Goal: Information Seeking & Learning: Find specific fact

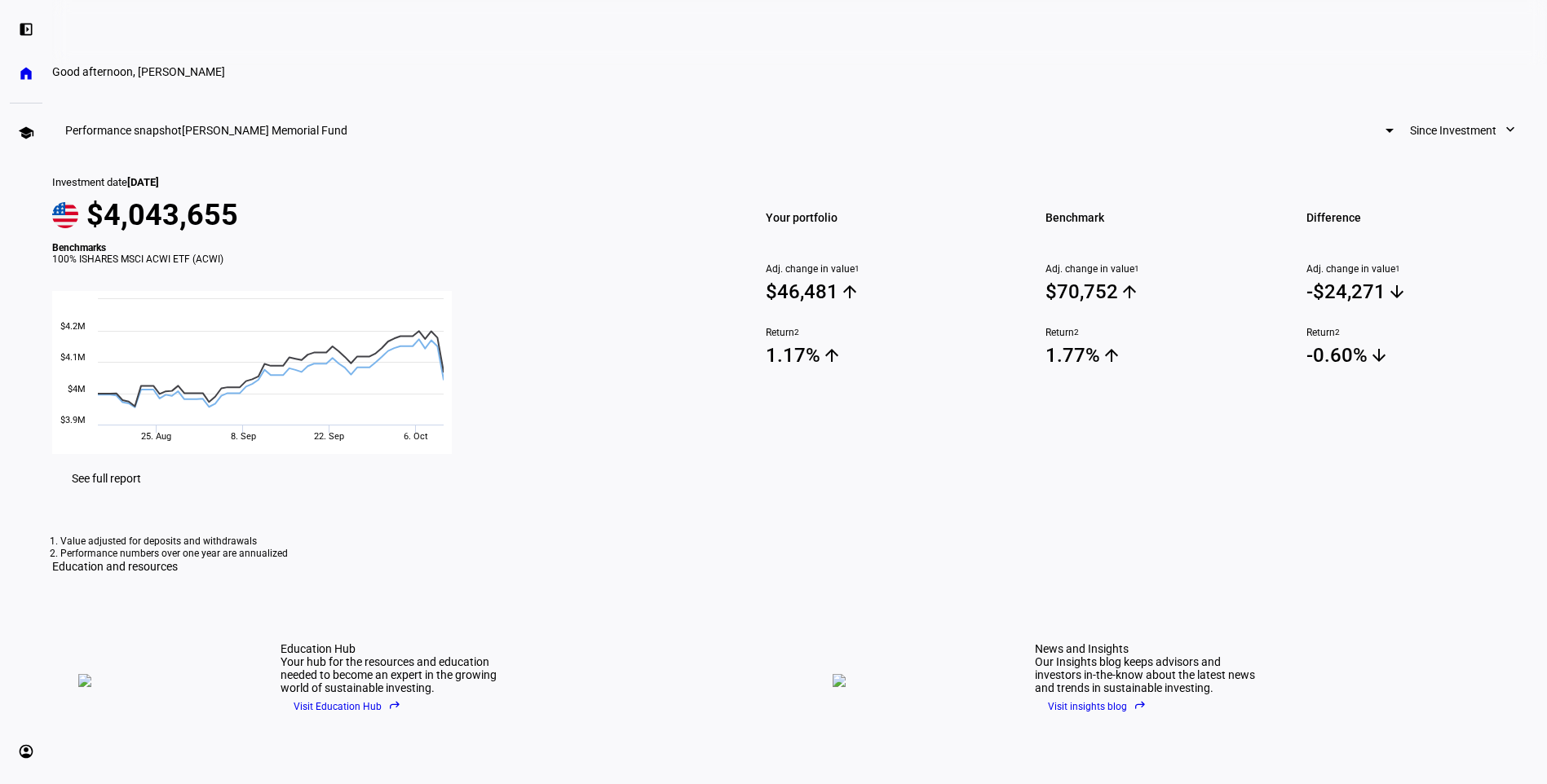
click at [1393, 146] on span at bounding box center [1463, 130] width 140 height 33
click at [1325, 203] on div at bounding box center [774, 392] width 1547 height 784
click at [347, 137] on span "[PERSON_NAME] Memorial Fund" at bounding box center [264, 130] width 165 height 13
click at [586, 238] on span "[PERSON_NAME] Memorial Fund" at bounding box center [610, 242] width 165 height 13
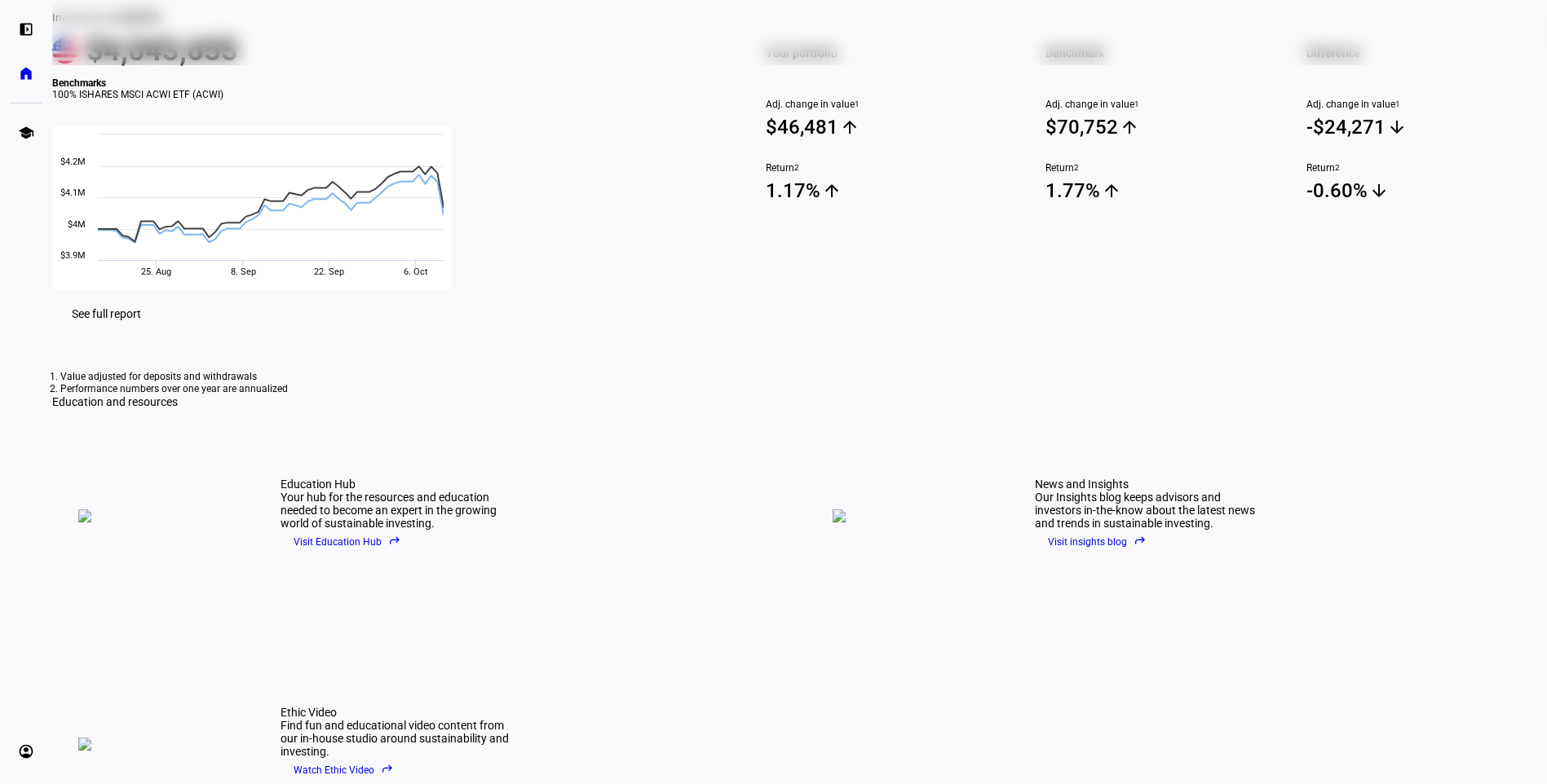
scroll to position [163, 0]
click at [141, 322] on span "See full report" at bounding box center [106, 315] width 70 height 13
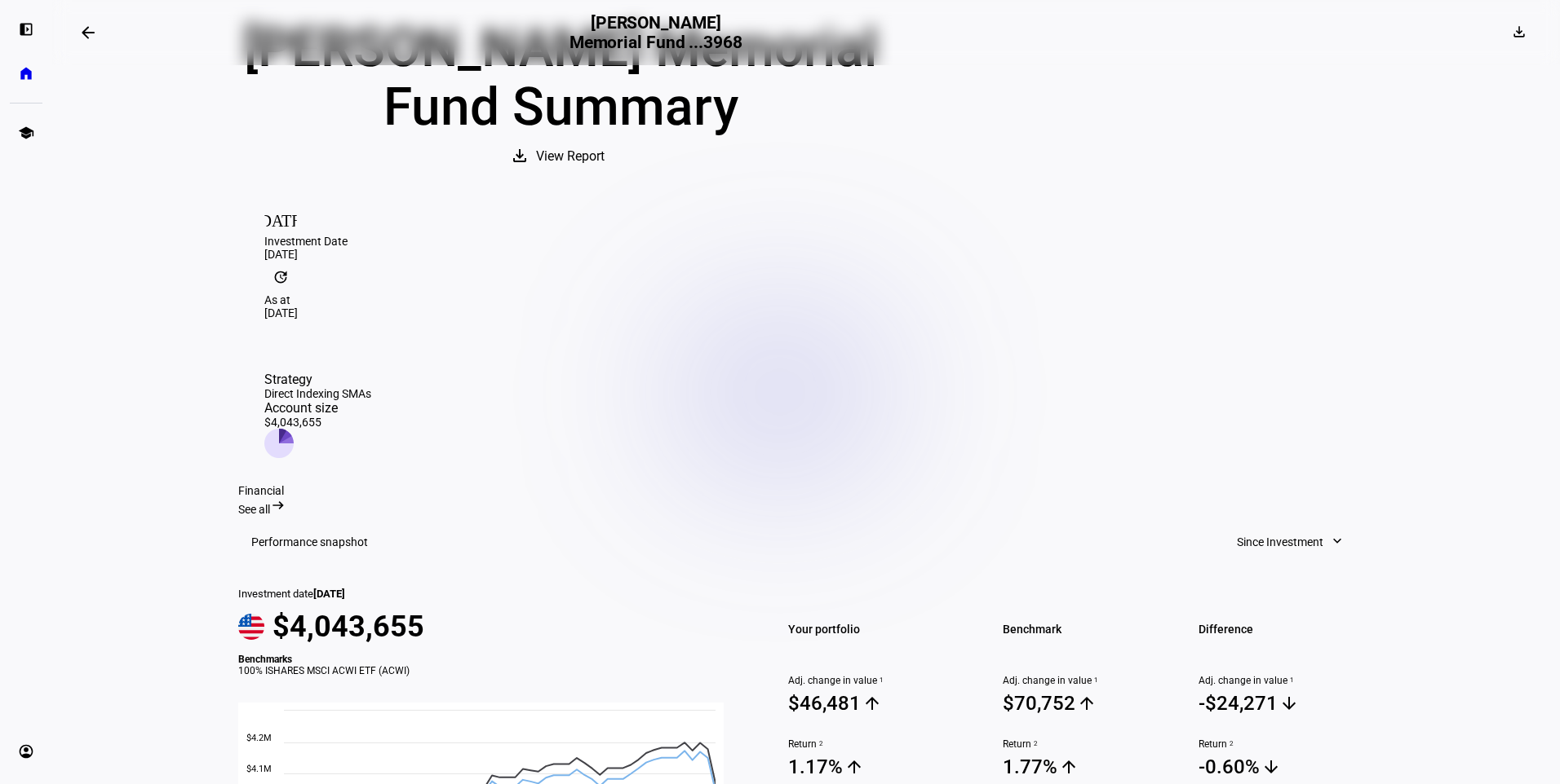
scroll to position [163, 0]
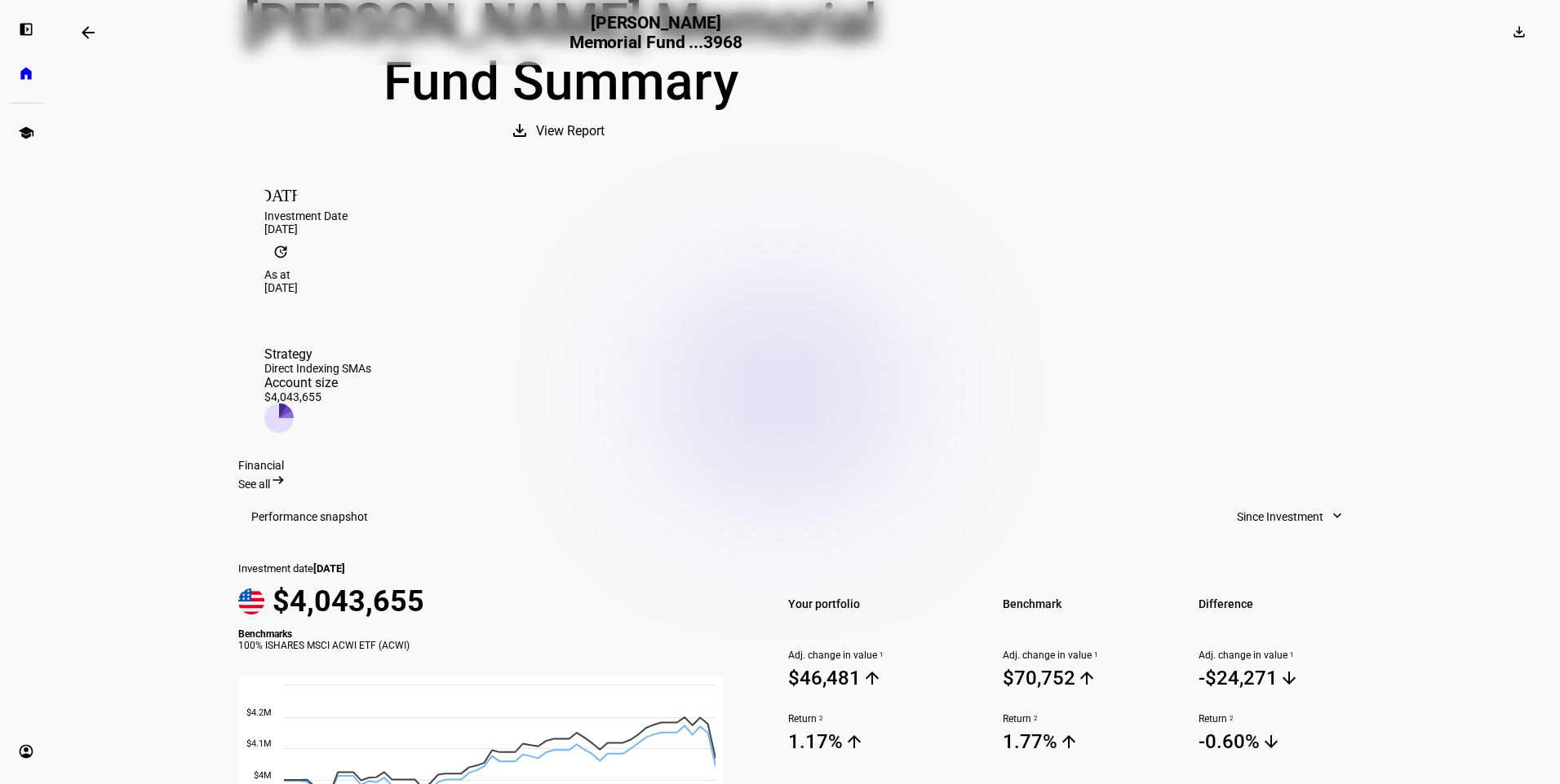
click at [270, 478] on span "See all" at bounding box center [255, 484] width 32 height 13
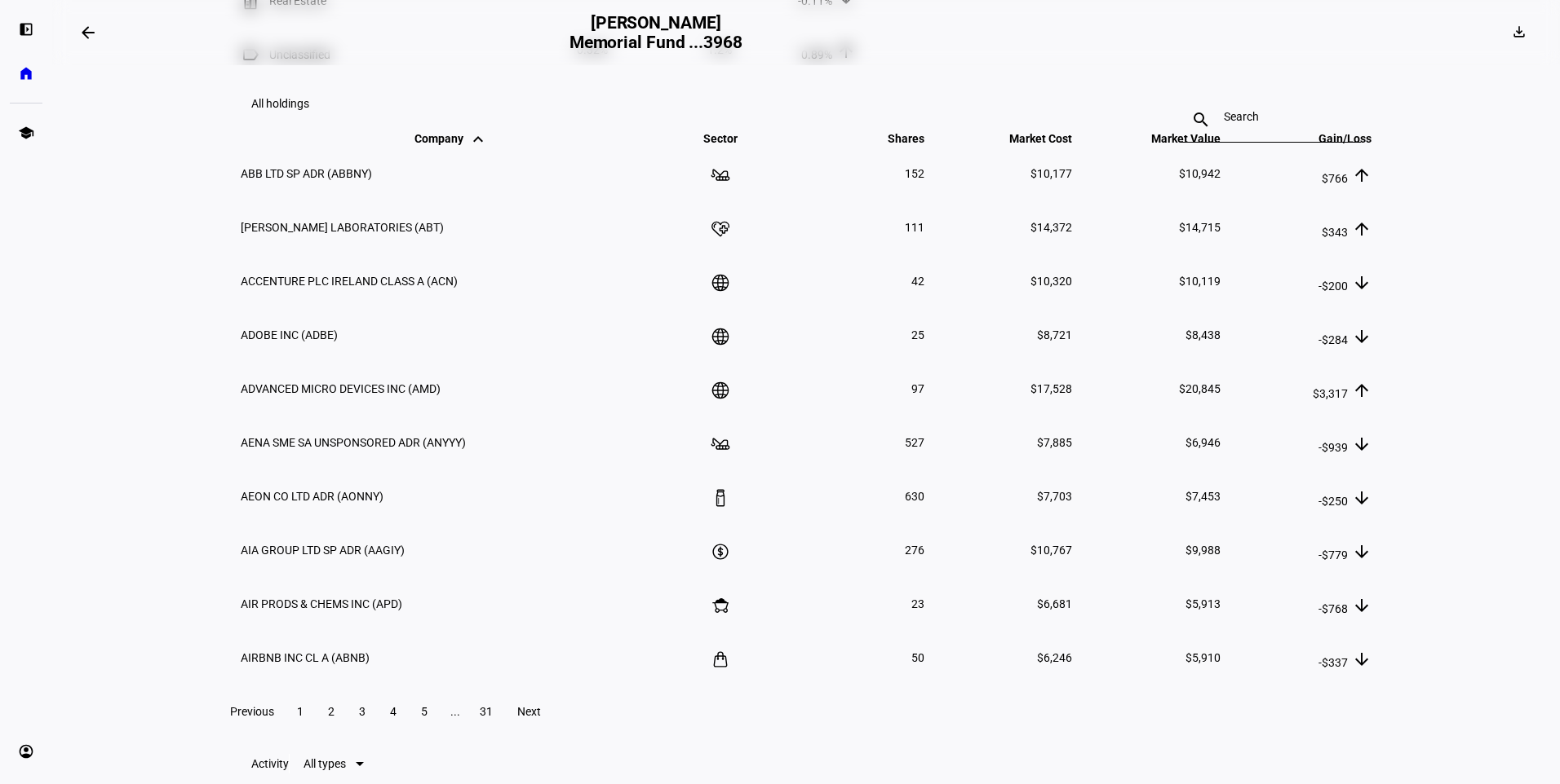
scroll to position [1956, 0]
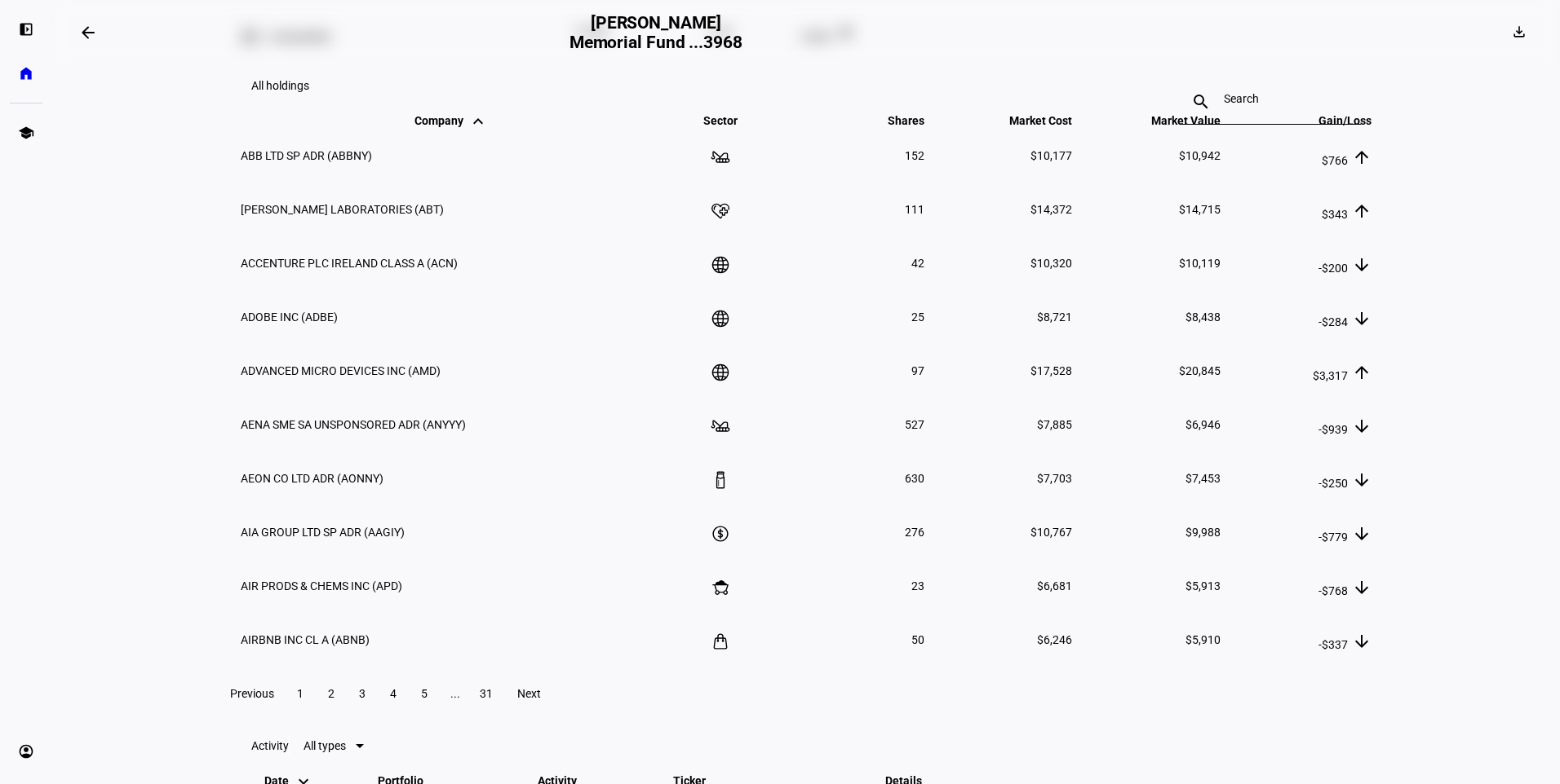
click at [1223, 125] on div at bounding box center [1271, 102] width 95 height 46
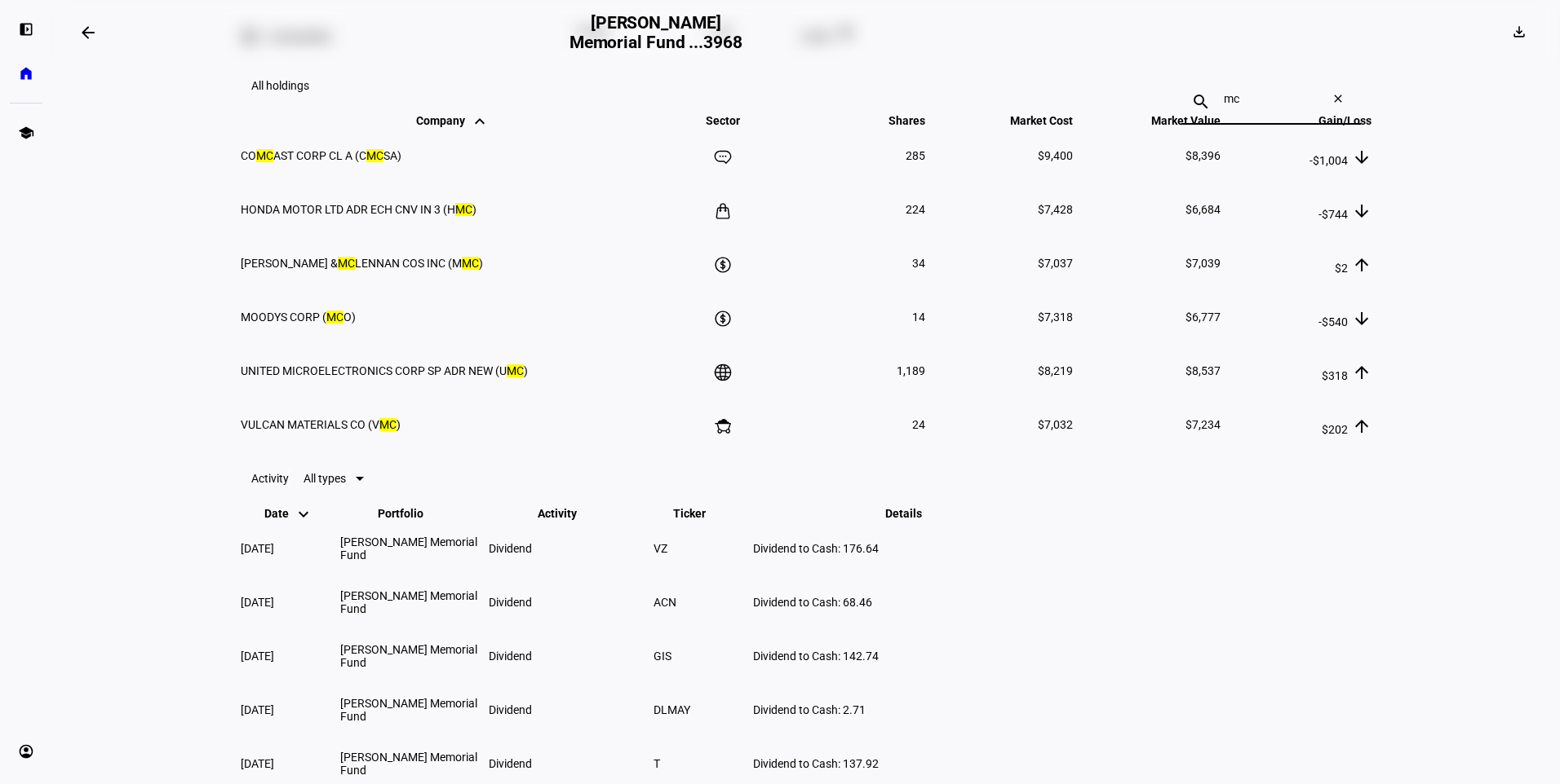
type input "m"
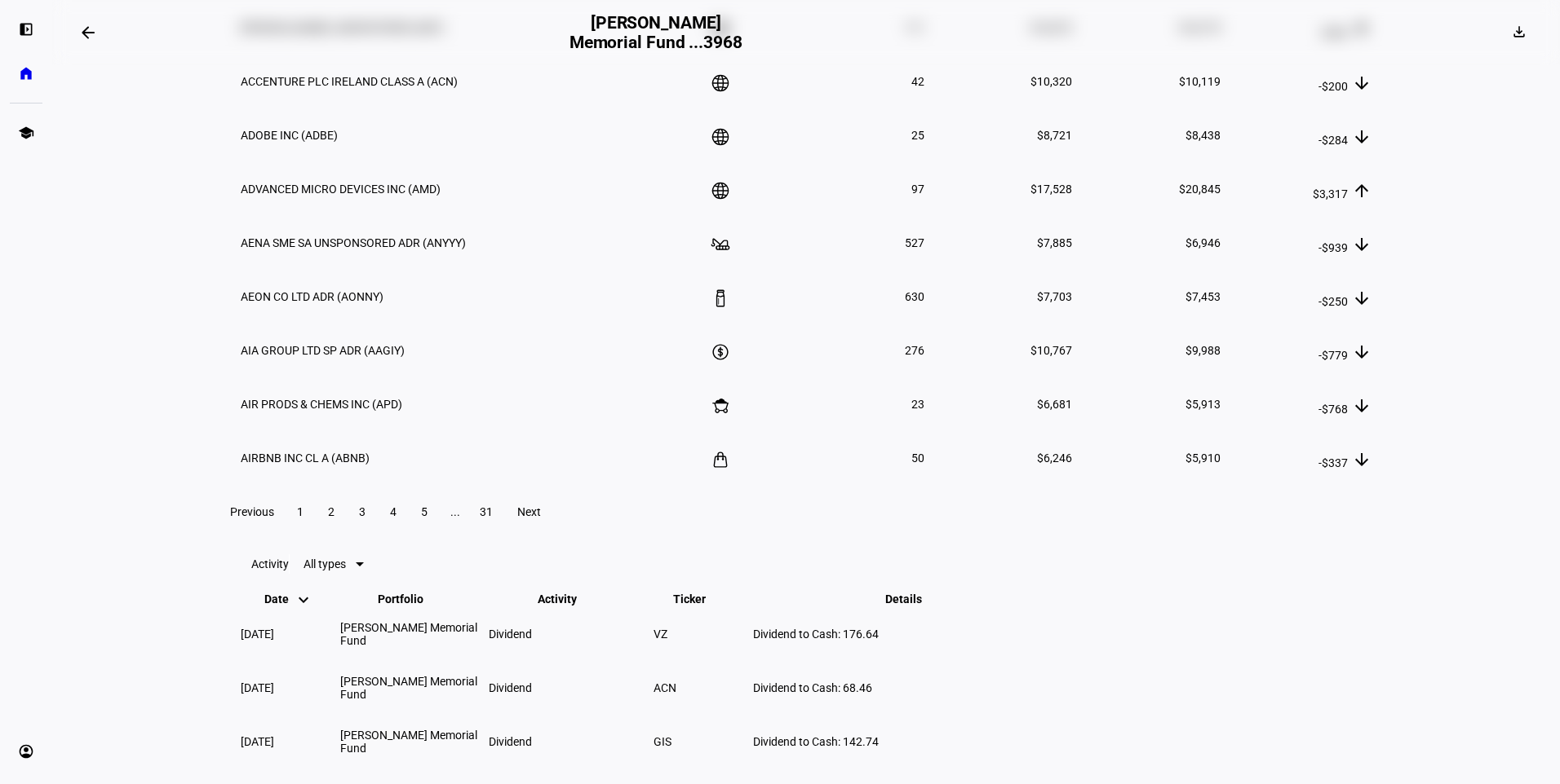
scroll to position [2120, 0]
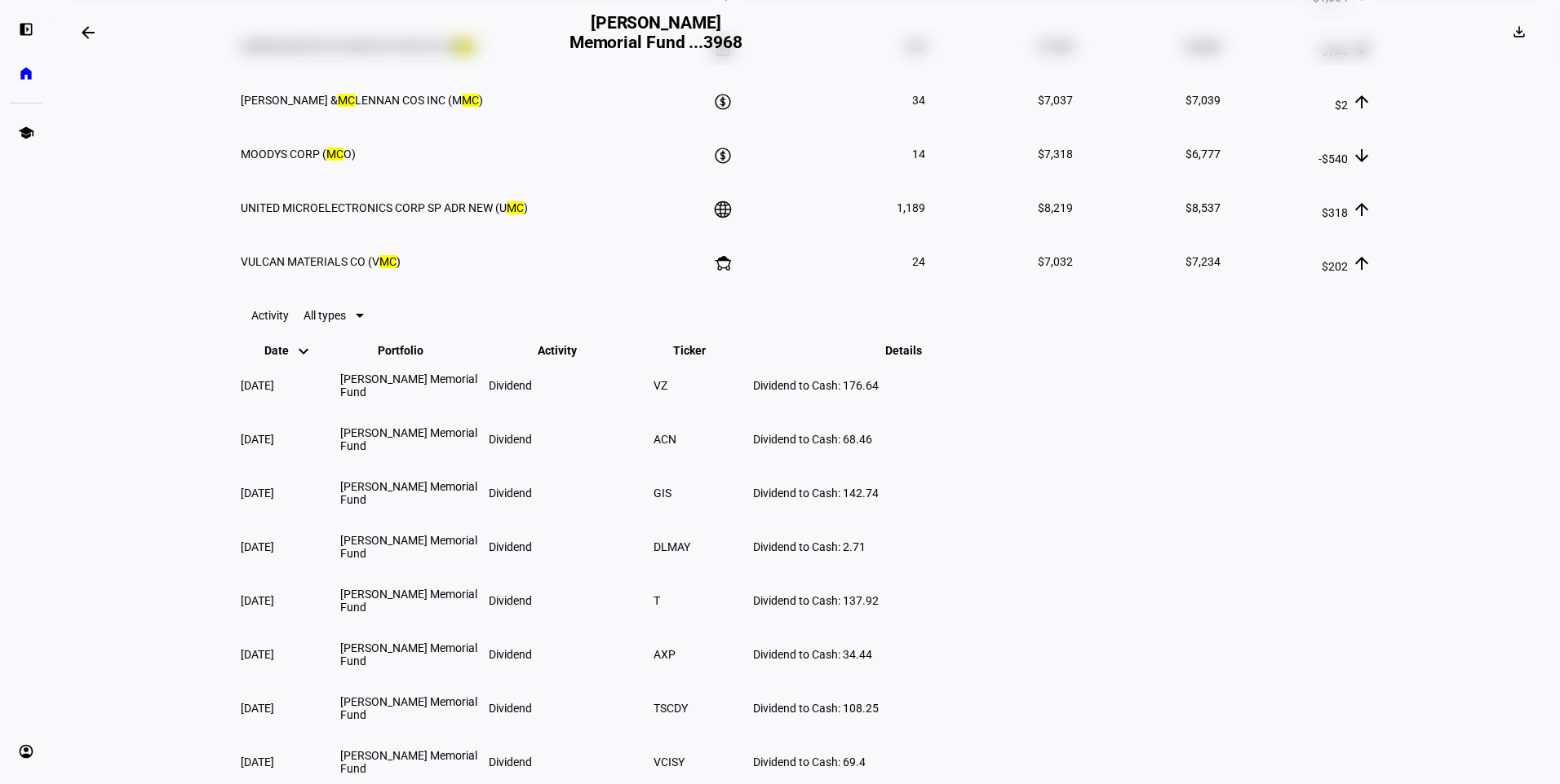
type input "m"
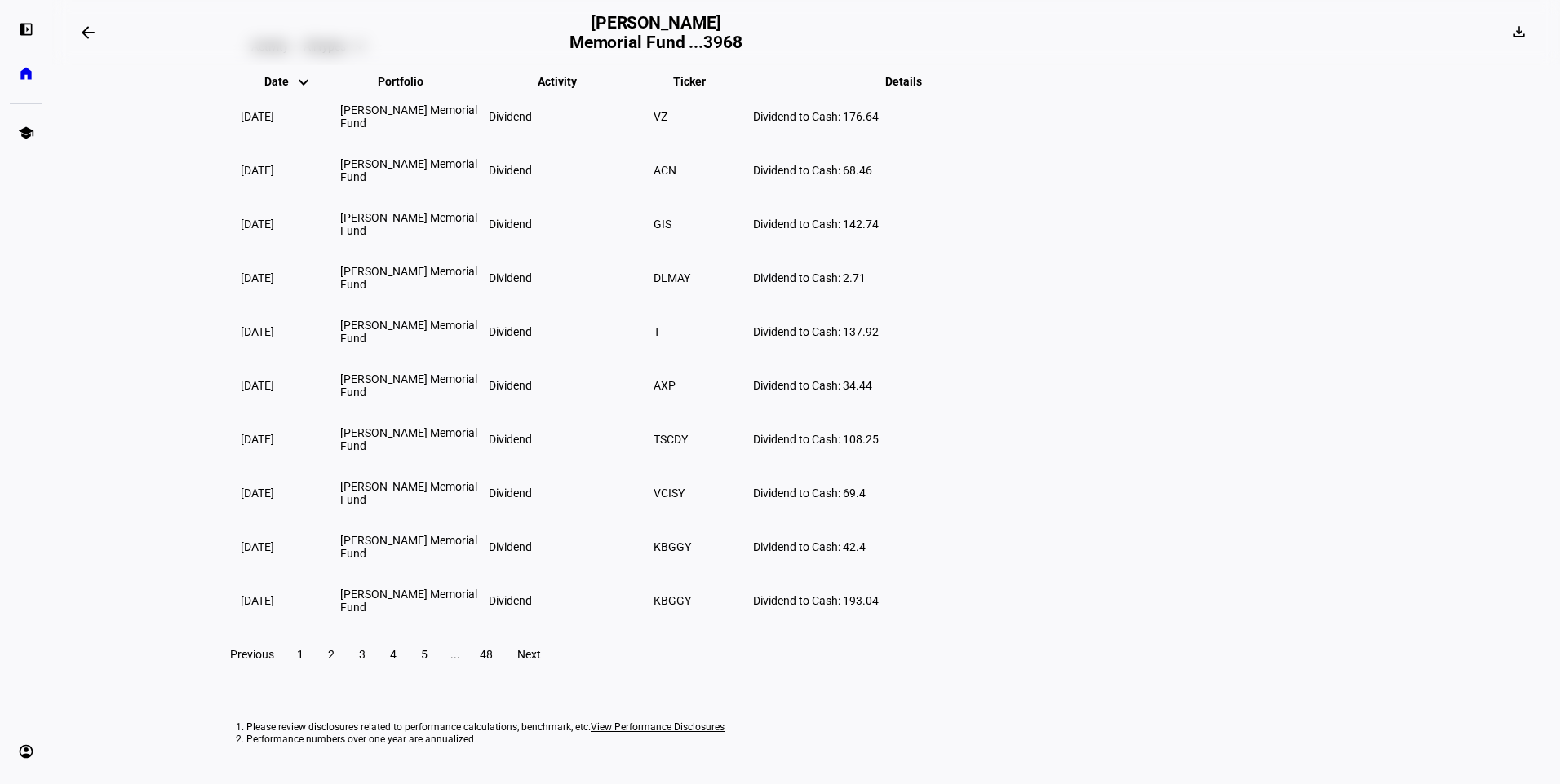
type input "y"
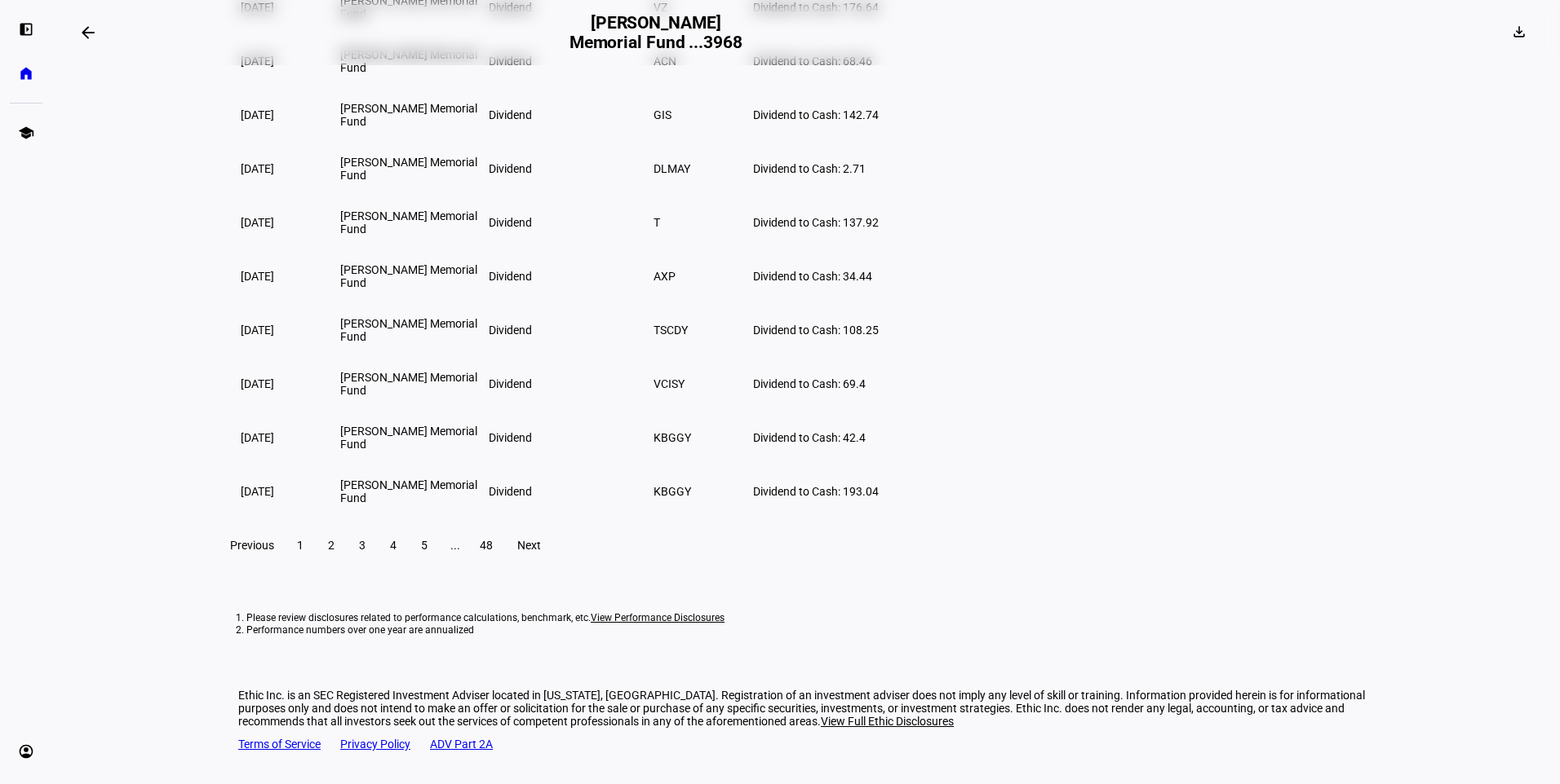
scroll to position [2201, 0]
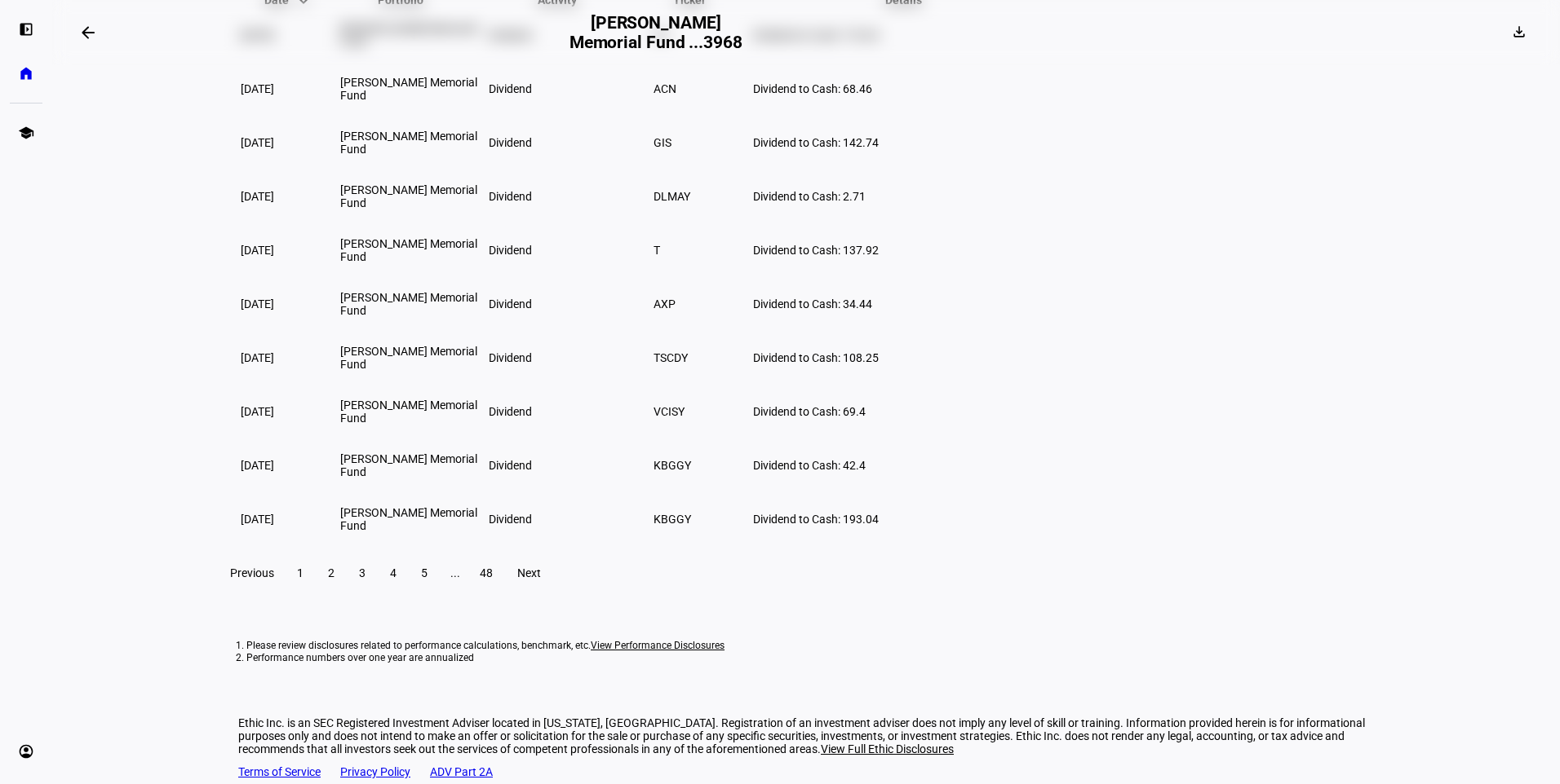
type input "c"
type input "s"
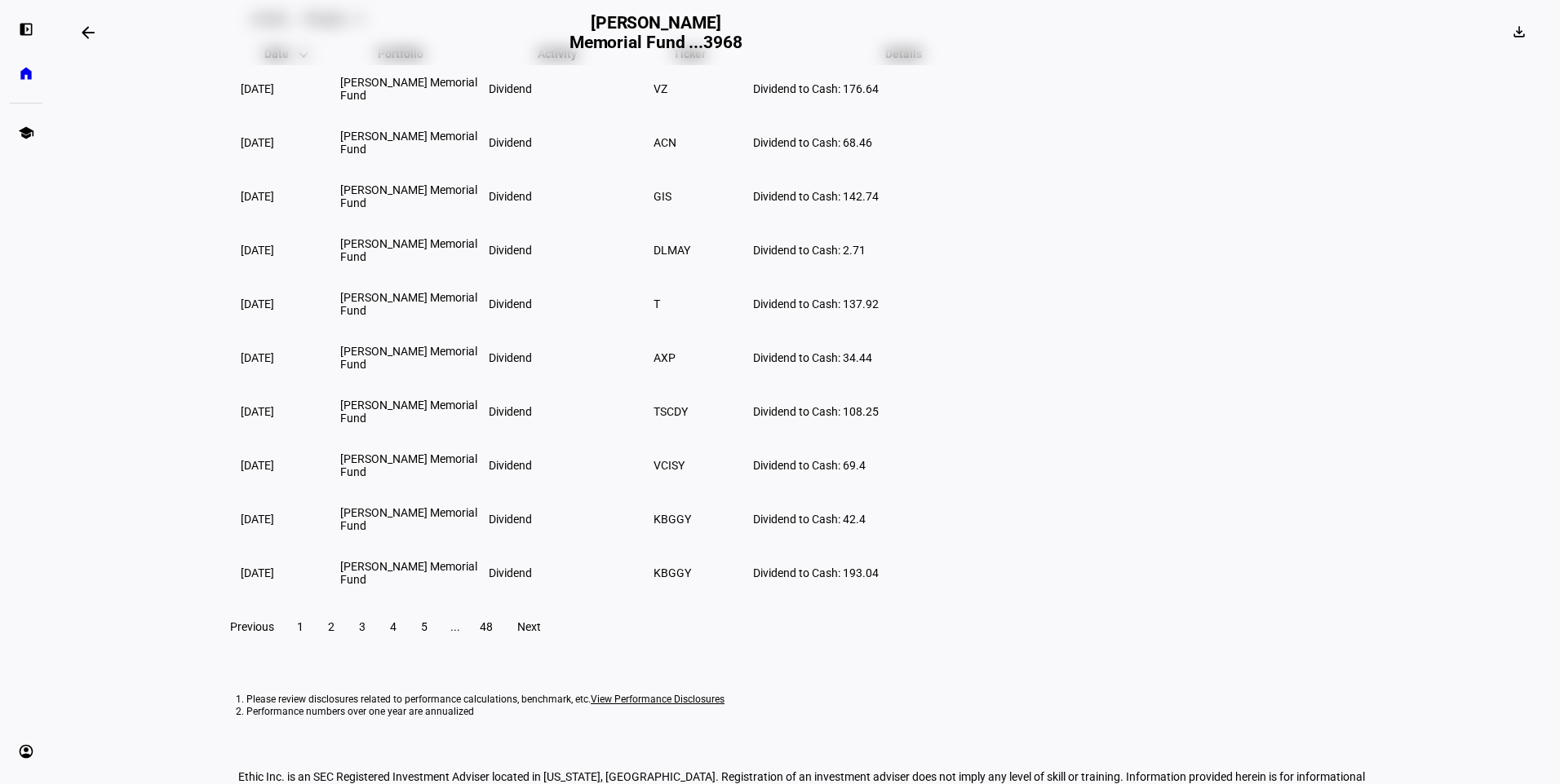
type input "s"
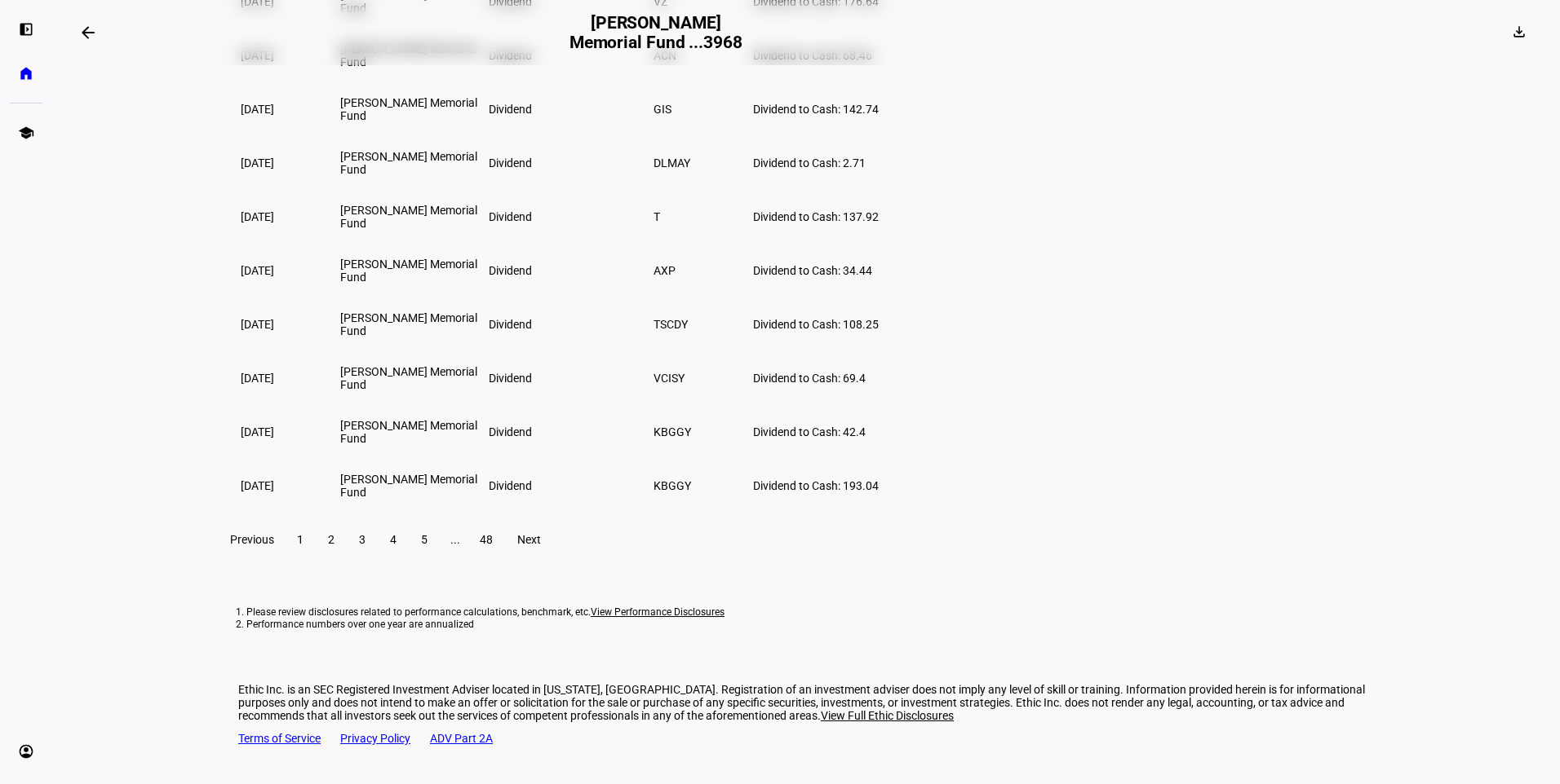
scroll to position [2713, 0]
click at [346, 520] on span at bounding box center [331, 539] width 29 height 39
click at [315, 520] on span at bounding box center [300, 539] width 29 height 39
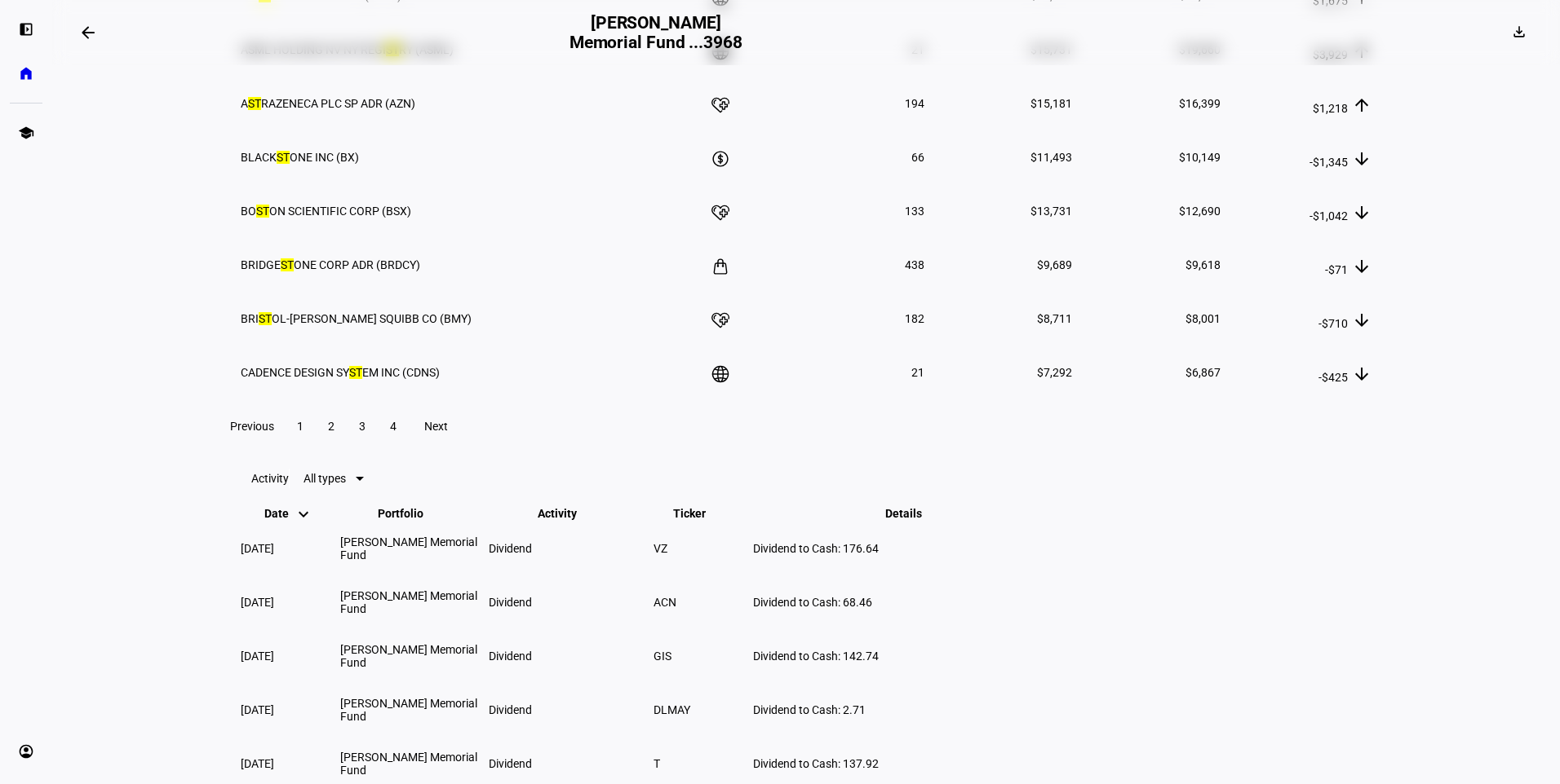
type input "s"
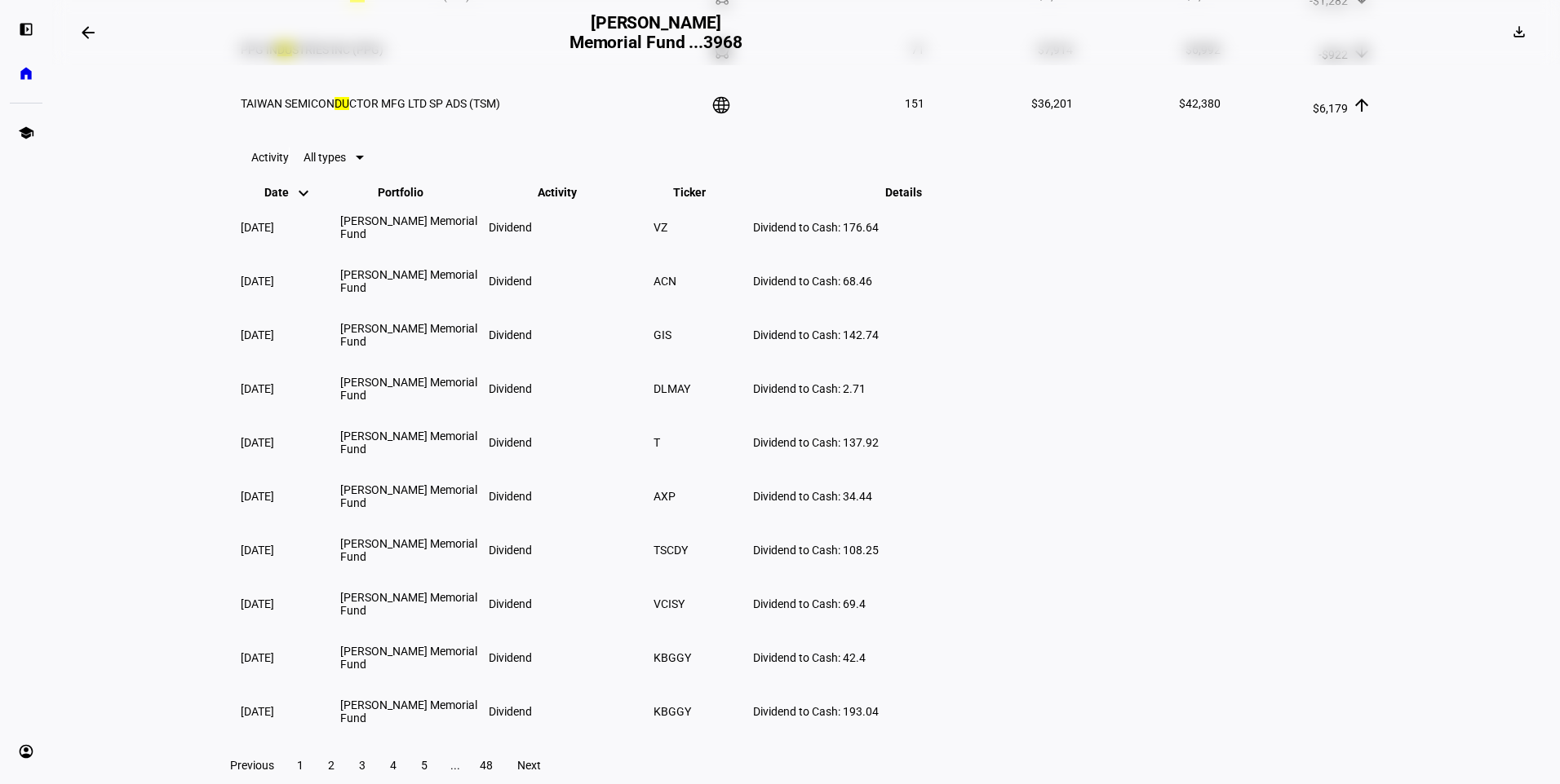
type input "d"
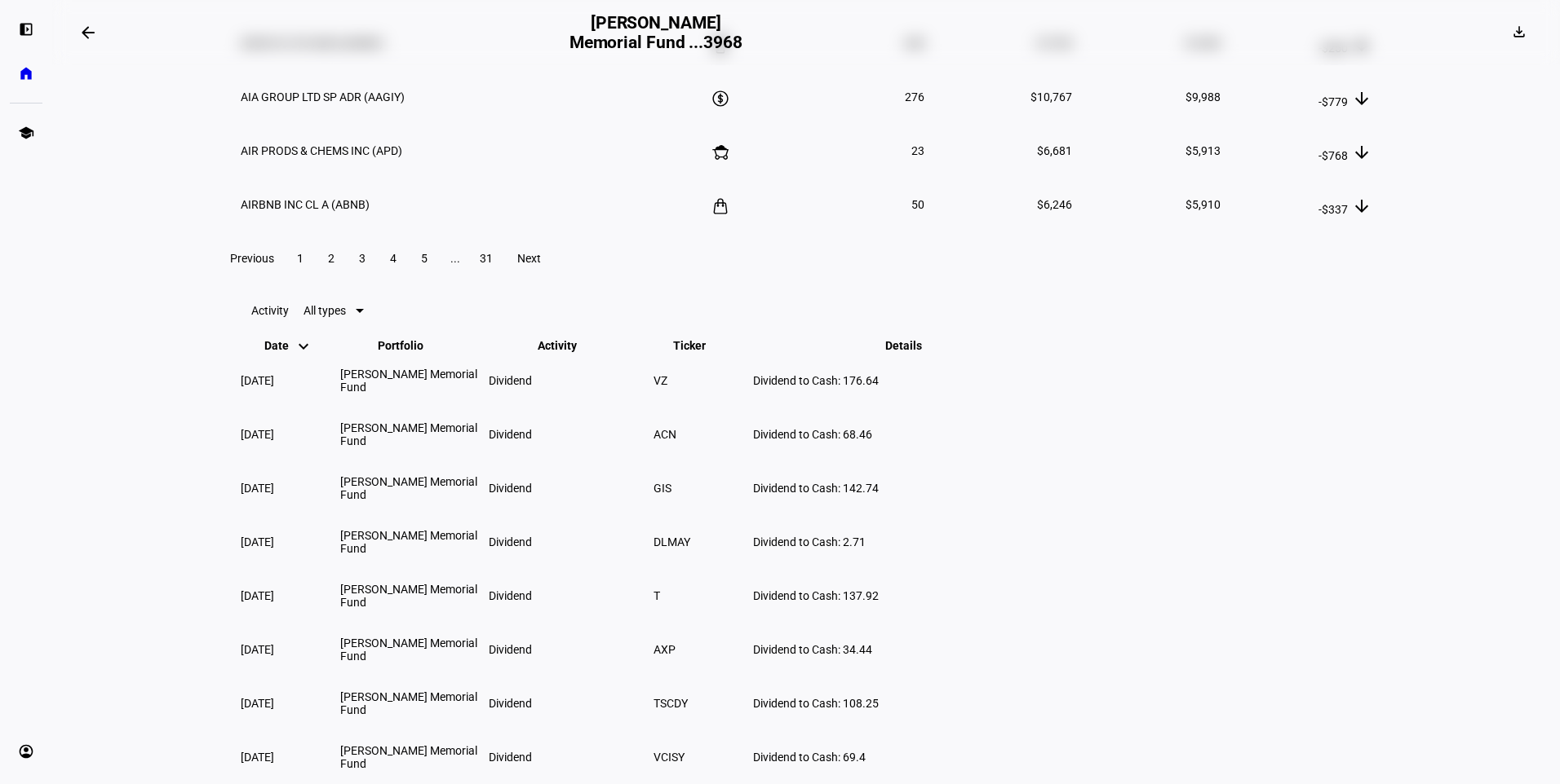
scroll to position [2387, 0]
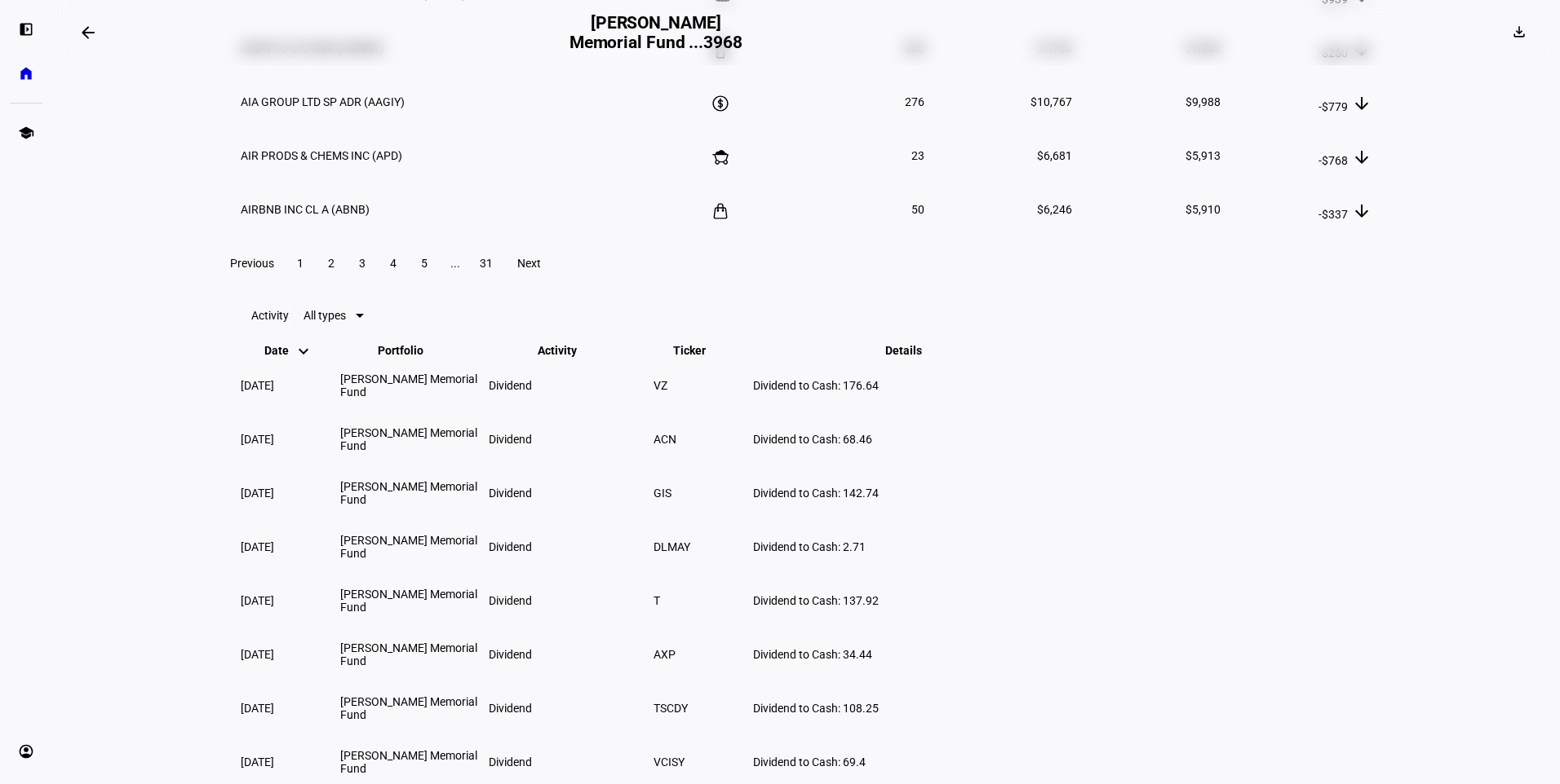
click at [334, 270] on span "2" at bounding box center [331, 263] width 6 height 13
click at [365, 289] on div "Previous 1 2 3 4 5 ... 31 Next" at bounding box center [806, 263] width 1177 height 52
click at [377, 283] on span at bounding box center [362, 263] width 29 height 39
click at [407, 283] on span at bounding box center [393, 263] width 29 height 39
click at [427, 270] on span "5" at bounding box center [424, 263] width 6 height 13
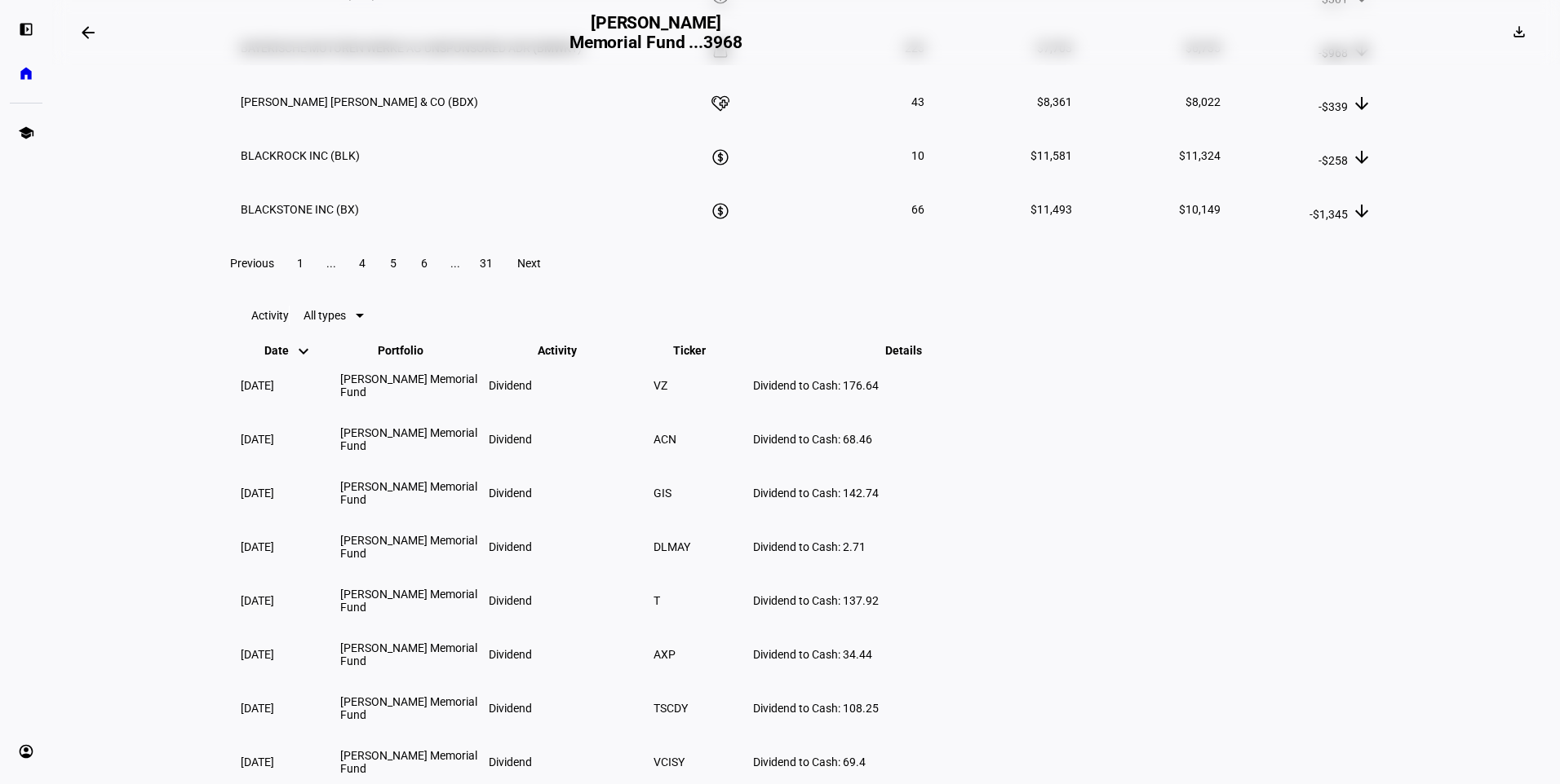
click at [555, 283] on span at bounding box center [528, 263] width 52 height 39
click at [427, 270] on span "7" at bounding box center [424, 263] width 6 height 13
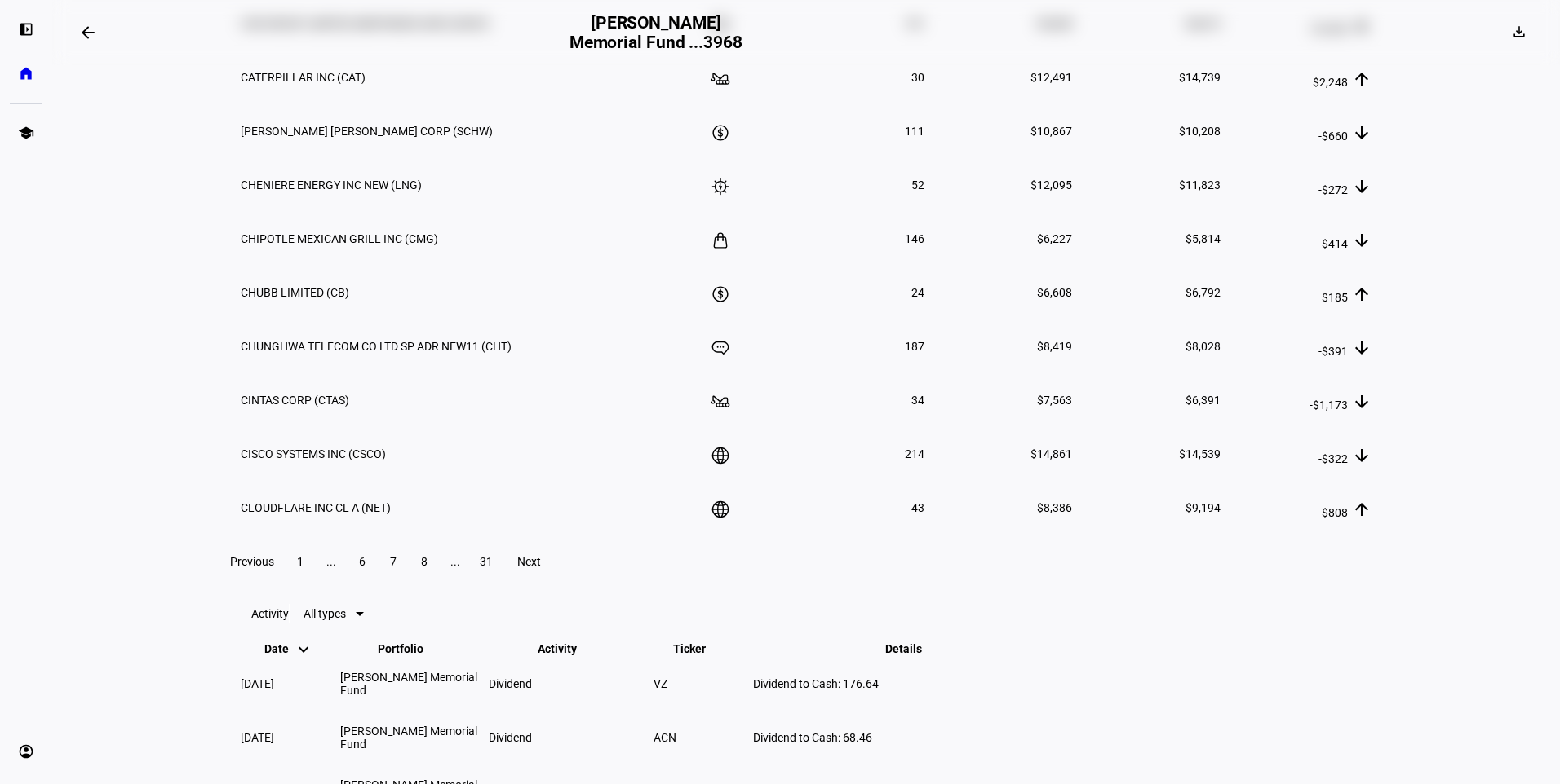
scroll to position [1980, 0]
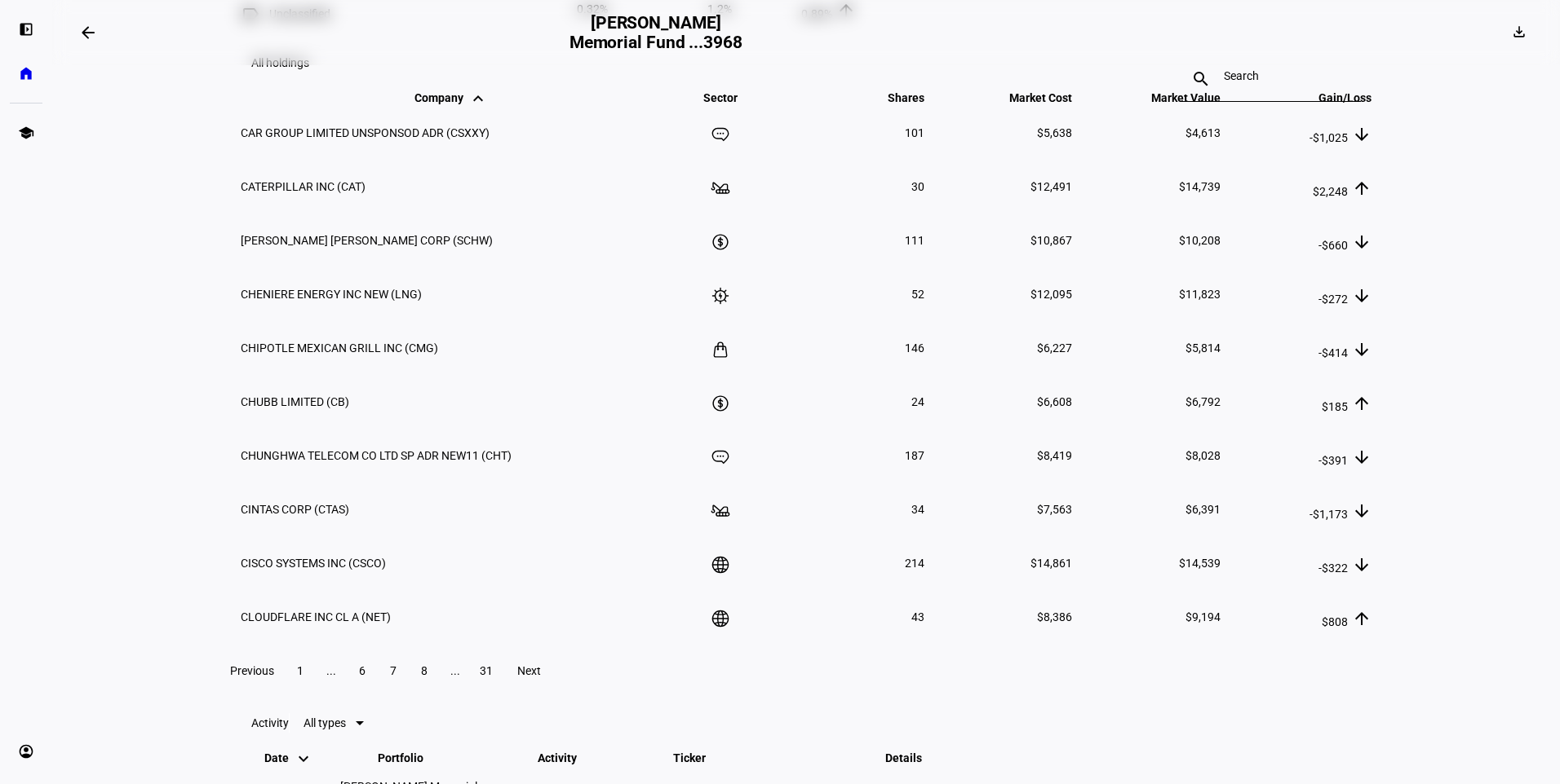
click at [1232, 82] on input at bounding box center [1271, 76] width 95 height 13
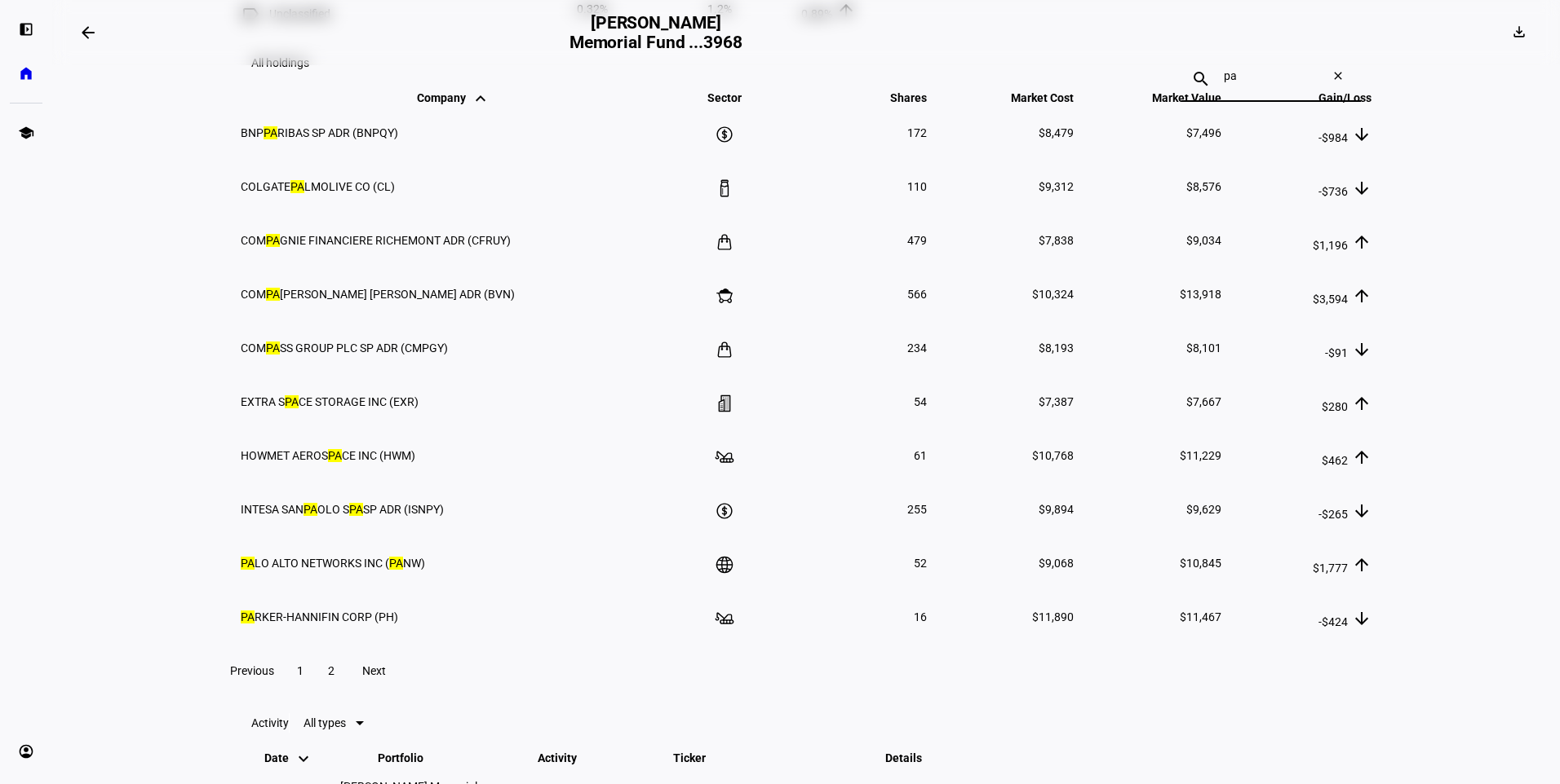
type input "p"
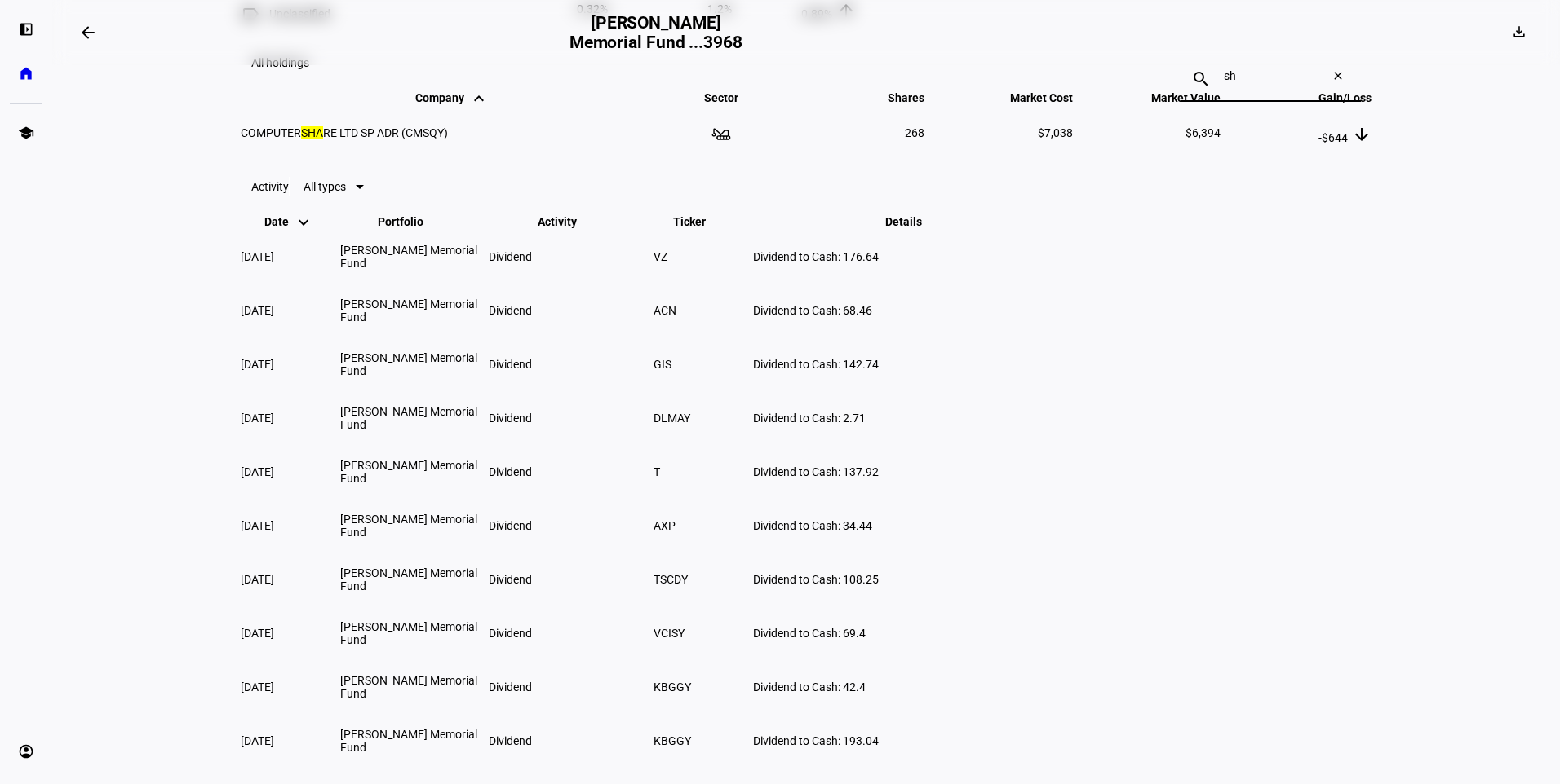
type input "s"
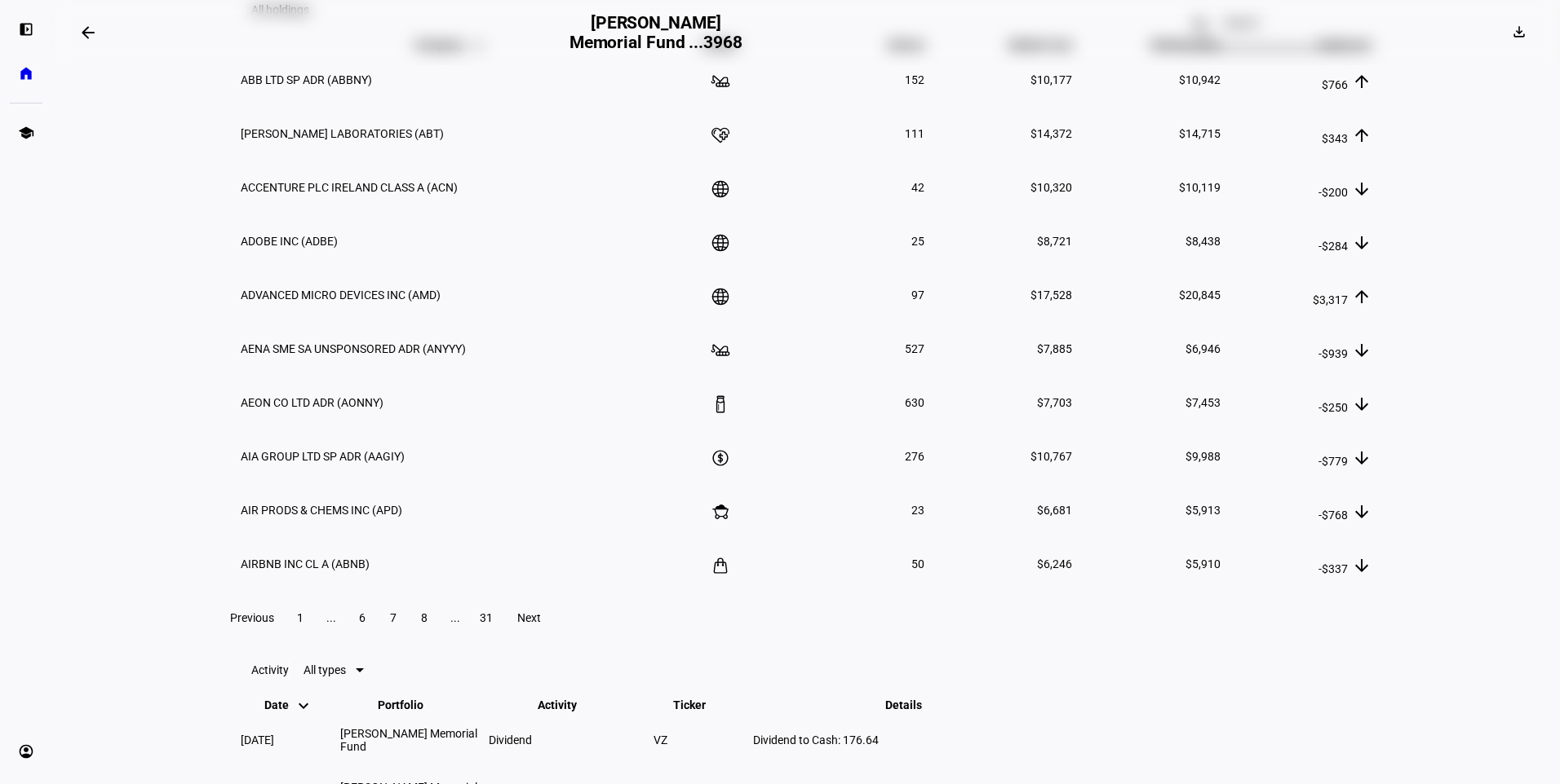
scroll to position [2142, 0]
